Goal: Download file/media

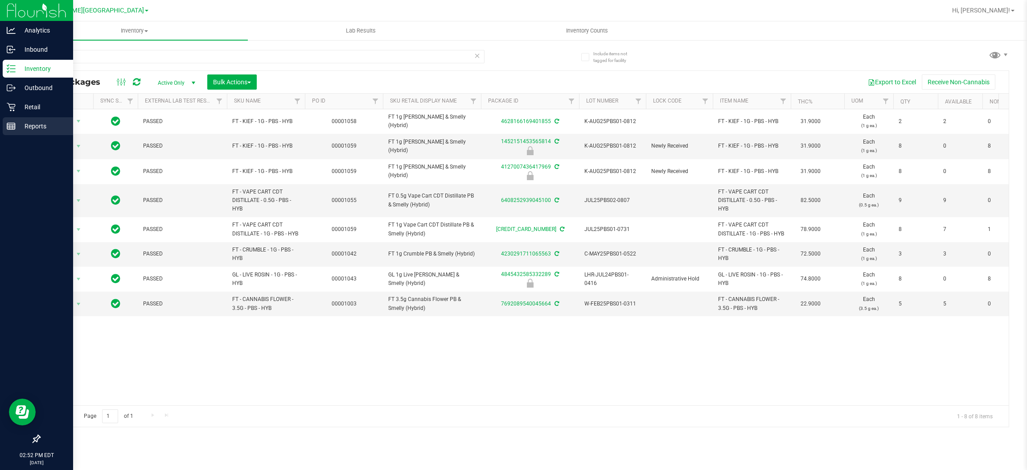
click at [15, 122] on icon at bounding box center [11, 126] width 9 height 9
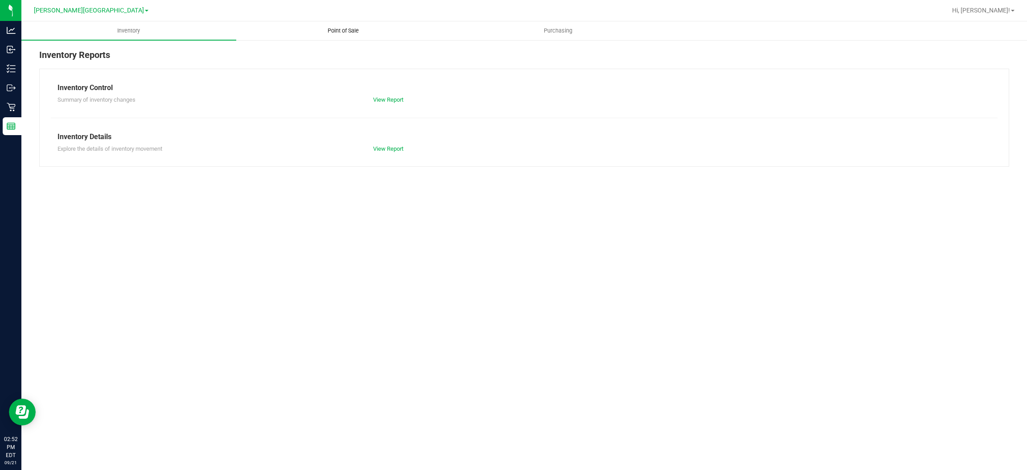
click at [333, 28] on span "Point of Sale" at bounding box center [343, 31] width 55 height 8
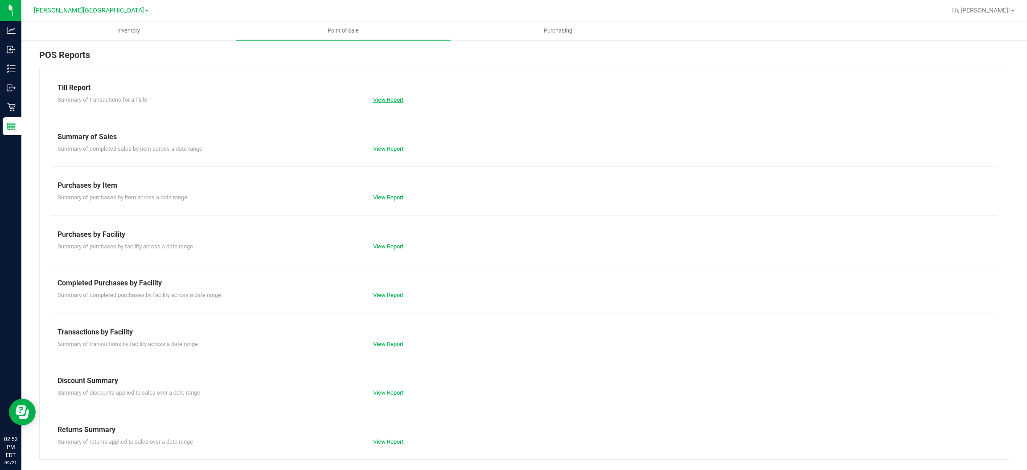
click at [386, 98] on link "View Report" at bounding box center [388, 99] width 30 height 7
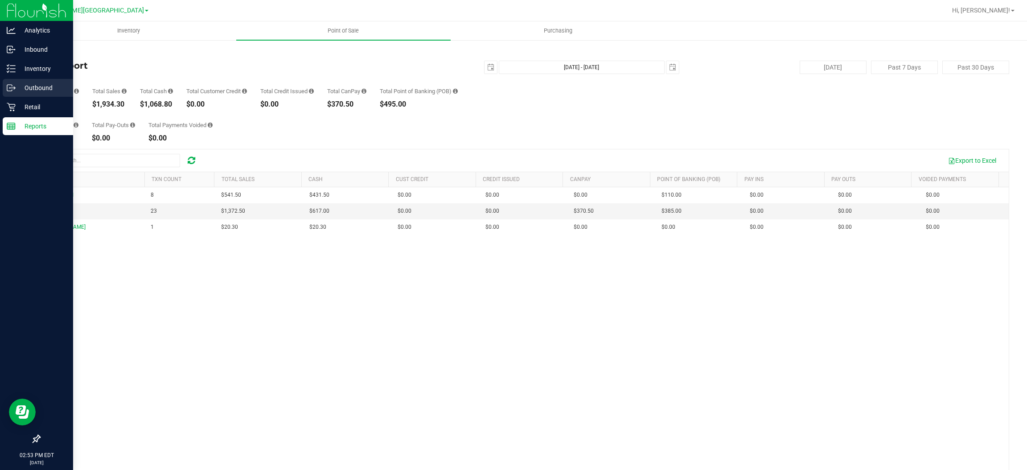
click at [9, 87] on circle at bounding box center [9, 87] width 1 height 1
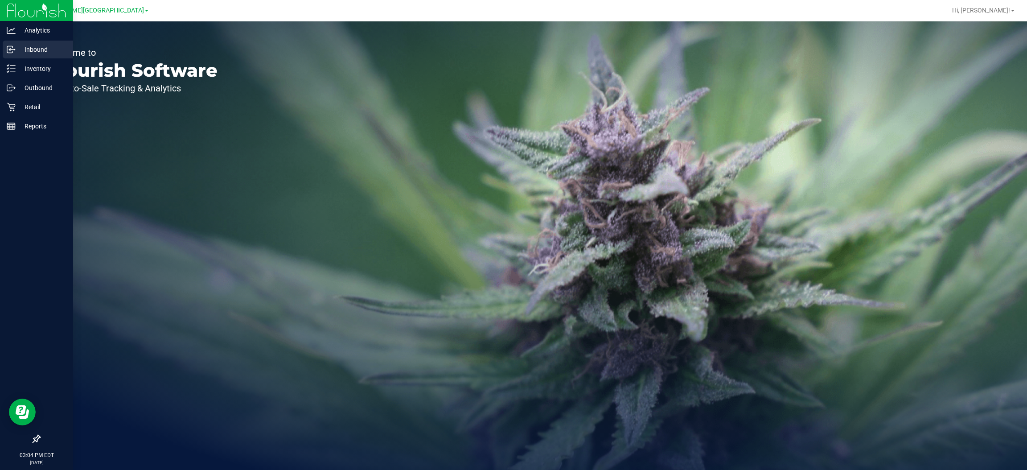
click at [21, 49] on p "Inbound" at bounding box center [42, 49] width 53 height 11
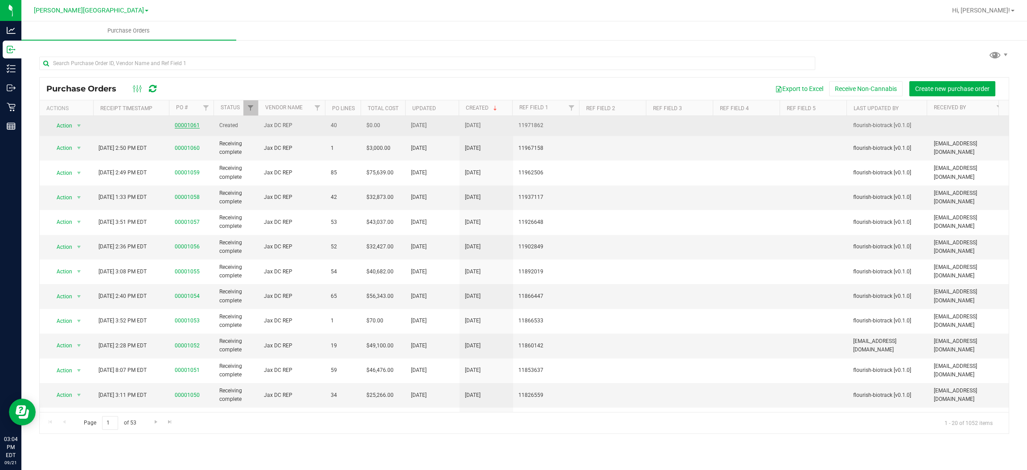
click at [189, 123] on link "00001061" at bounding box center [187, 125] width 25 height 6
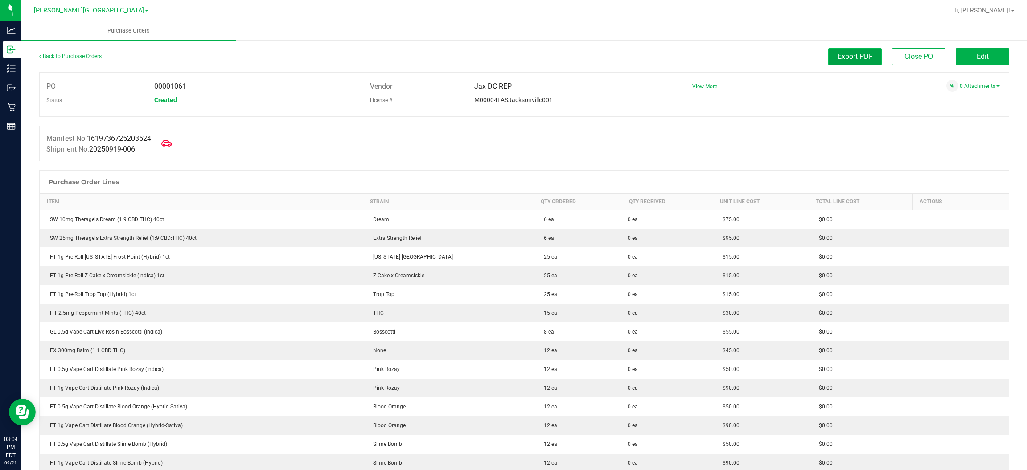
click at [838, 59] on span "Export PDF" at bounding box center [855, 56] width 35 height 8
